Goal: Navigation & Orientation: Go to known website

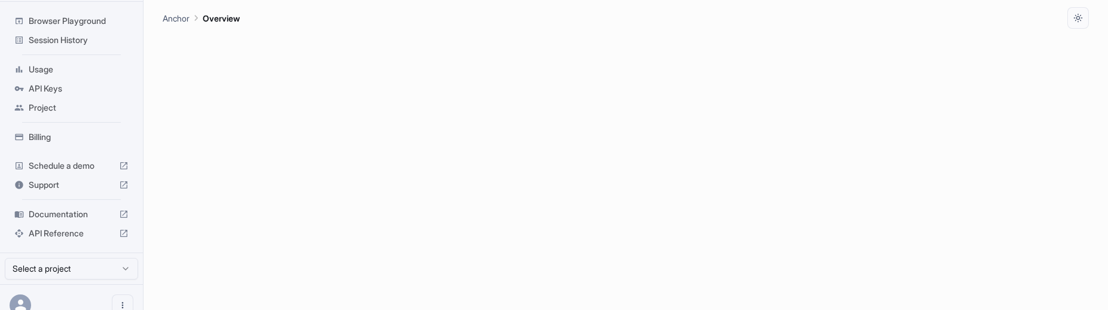
scroll to position [45, 0]
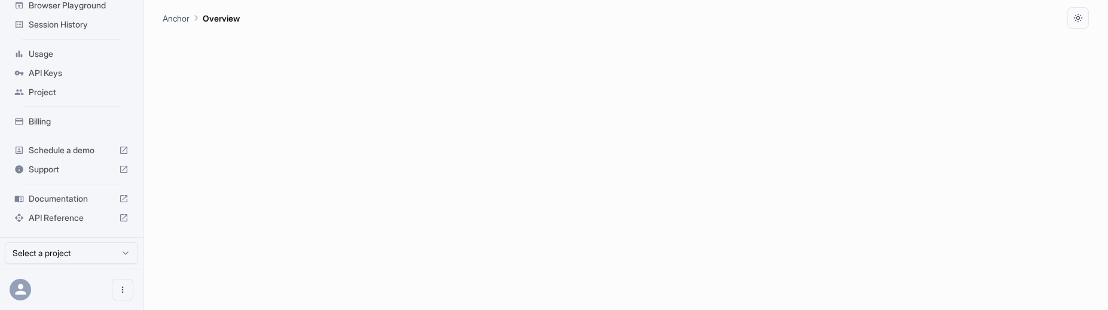
click at [20, 288] on icon at bounding box center [20, 289] width 11 height 11
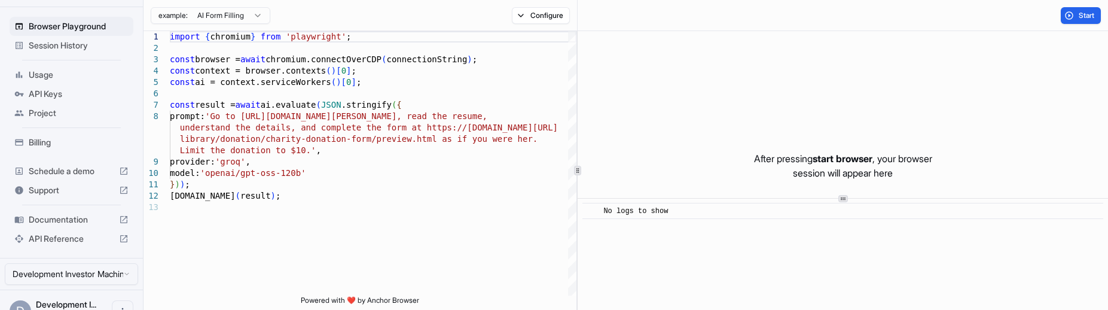
scroll to position [46, 0]
